Goal: Task Accomplishment & Management: Use online tool/utility

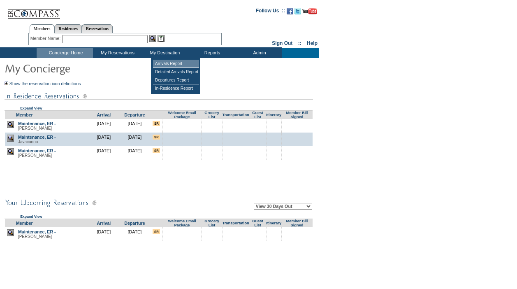
click at [175, 65] on td "Arrivals Report" at bounding box center [176, 64] width 46 height 8
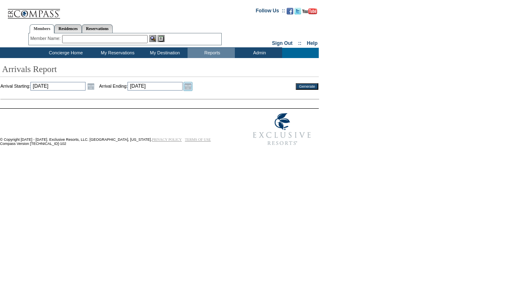
click at [192, 86] on link "Open the calendar popup." at bounding box center [187, 86] width 9 height 9
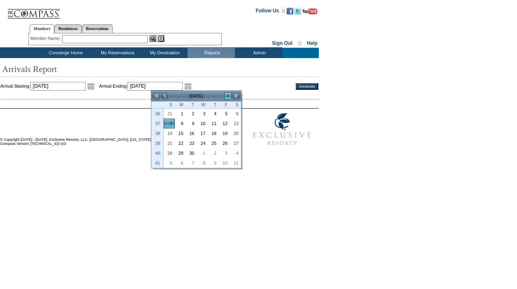
click at [227, 95] on link ">" at bounding box center [228, 96] width 8 height 8
click at [225, 152] on link "30" at bounding box center [224, 152] width 10 height 9
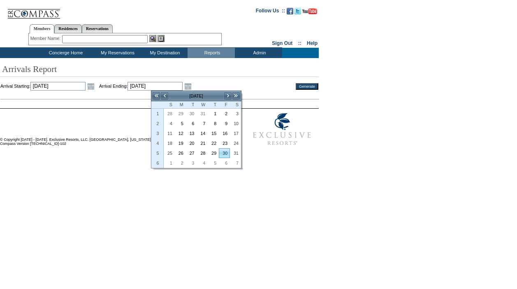
type input "[DATE]"
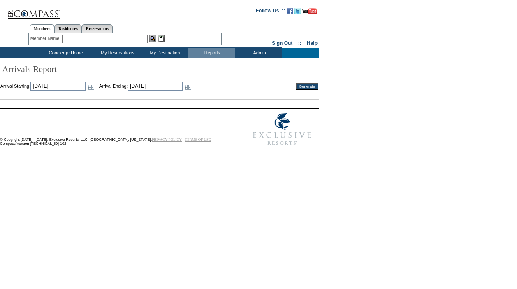
click at [306, 91] on td at bounding box center [159, 93] width 318 height 5
click at [306, 87] on input "Generate" at bounding box center [307, 86] width 23 height 7
